Goal: Check status: Check status

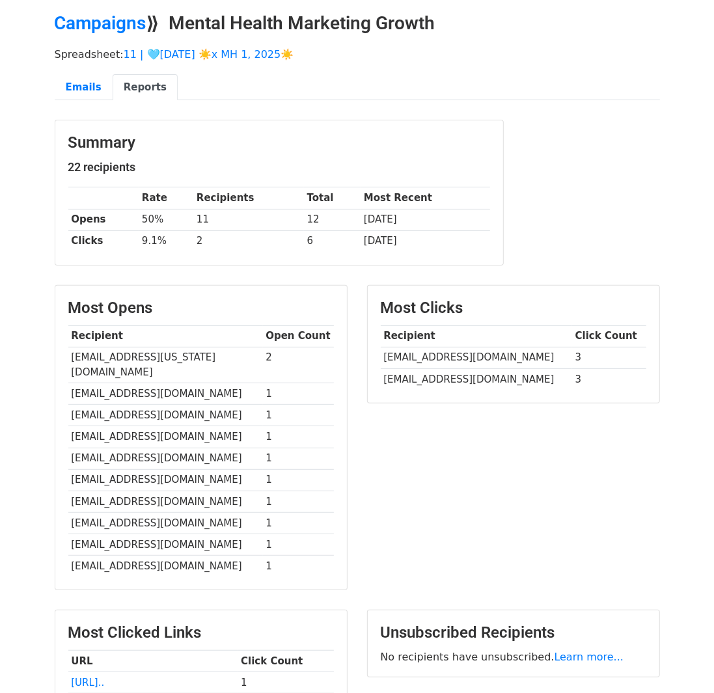
scroll to position [49, 0]
